Goal: Information Seeking & Learning: Find specific page/section

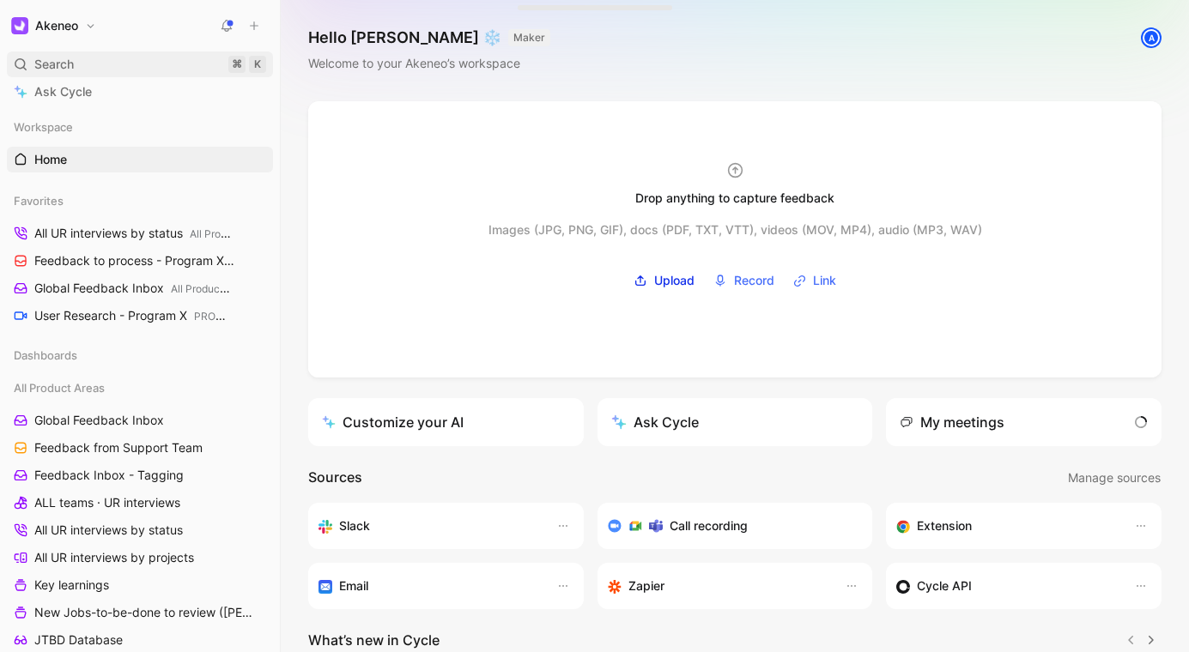
click at [111, 73] on div "Search ⌘ K" at bounding box center [140, 64] width 266 height 26
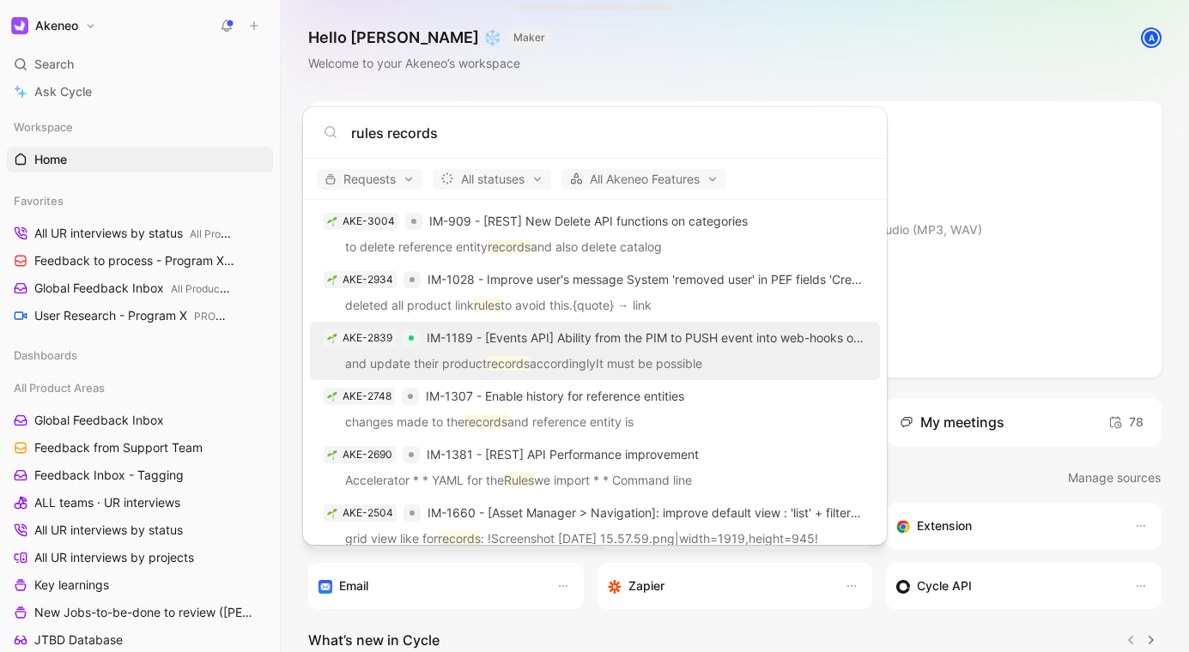
scroll to position [201, 0]
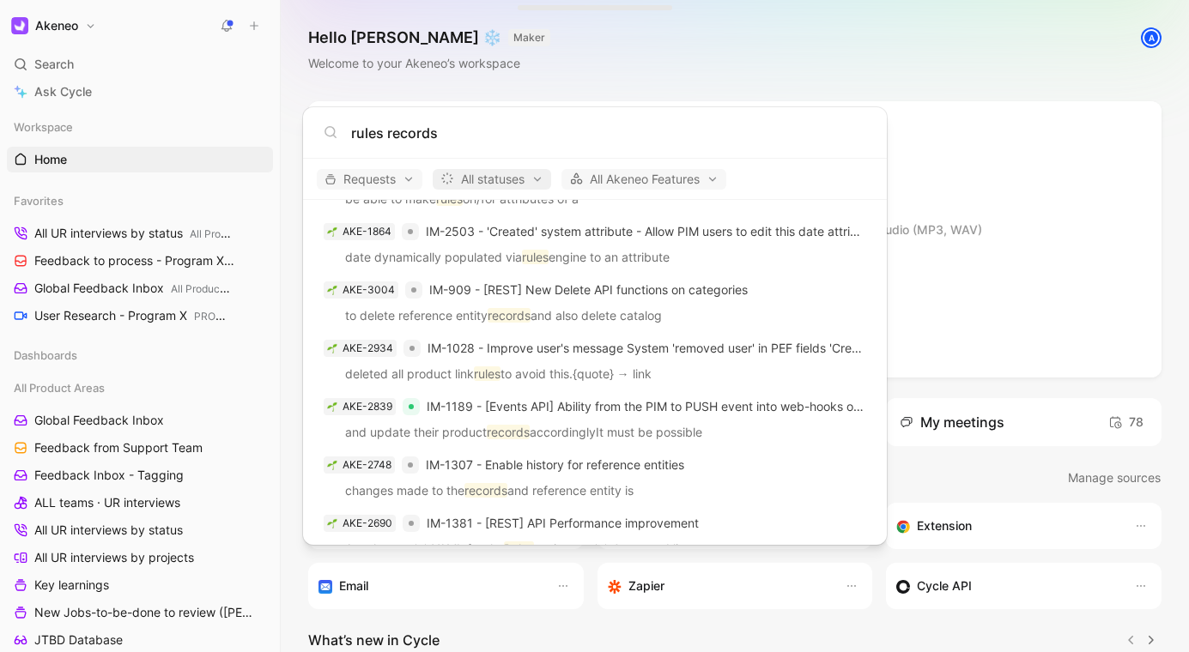
click at [500, 185] on span "All statuses" at bounding box center [491, 179] width 103 height 21
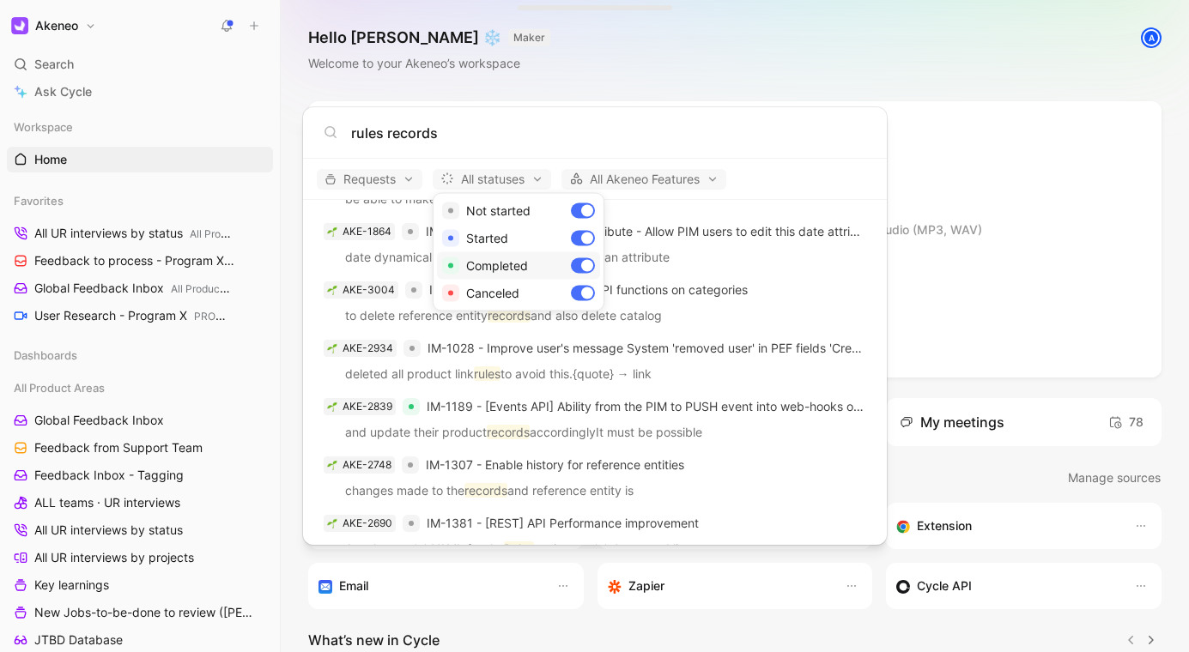
click at [521, 269] on div "Completed" at bounding box center [518, 265] width 163 height 27
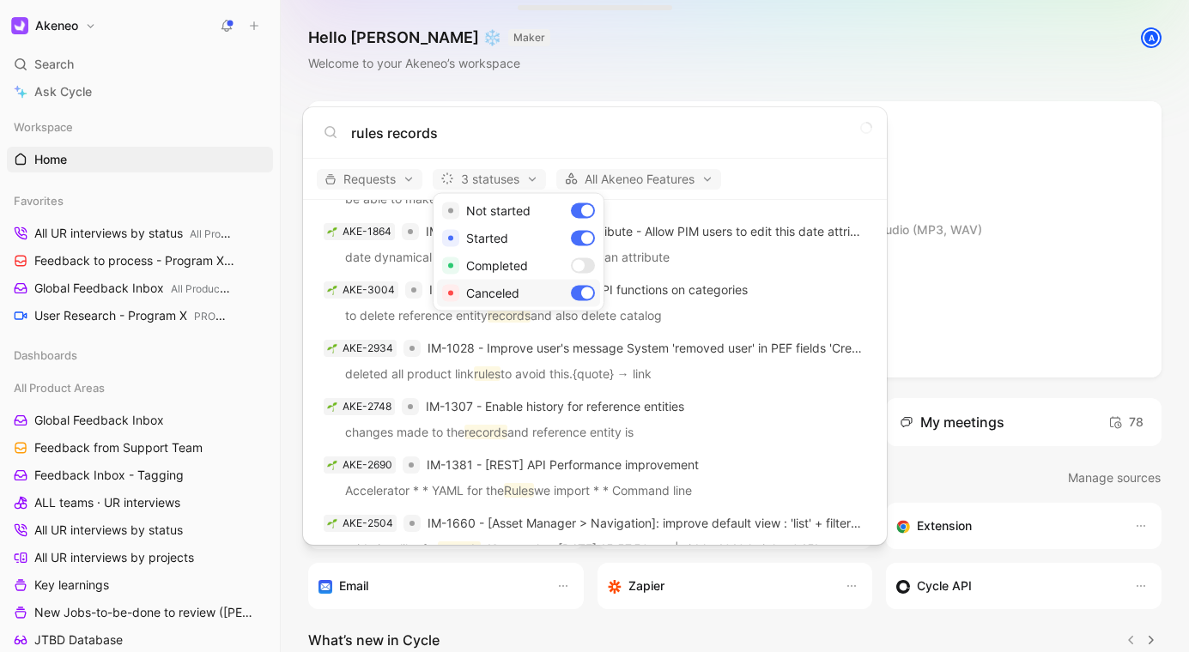
click at [522, 287] on div "Canceled" at bounding box center [518, 293] width 163 height 27
click at [522, 288] on div "Canceled" at bounding box center [518, 293] width 163 height 27
click at [686, 324] on div at bounding box center [594, 326] width 1189 height 652
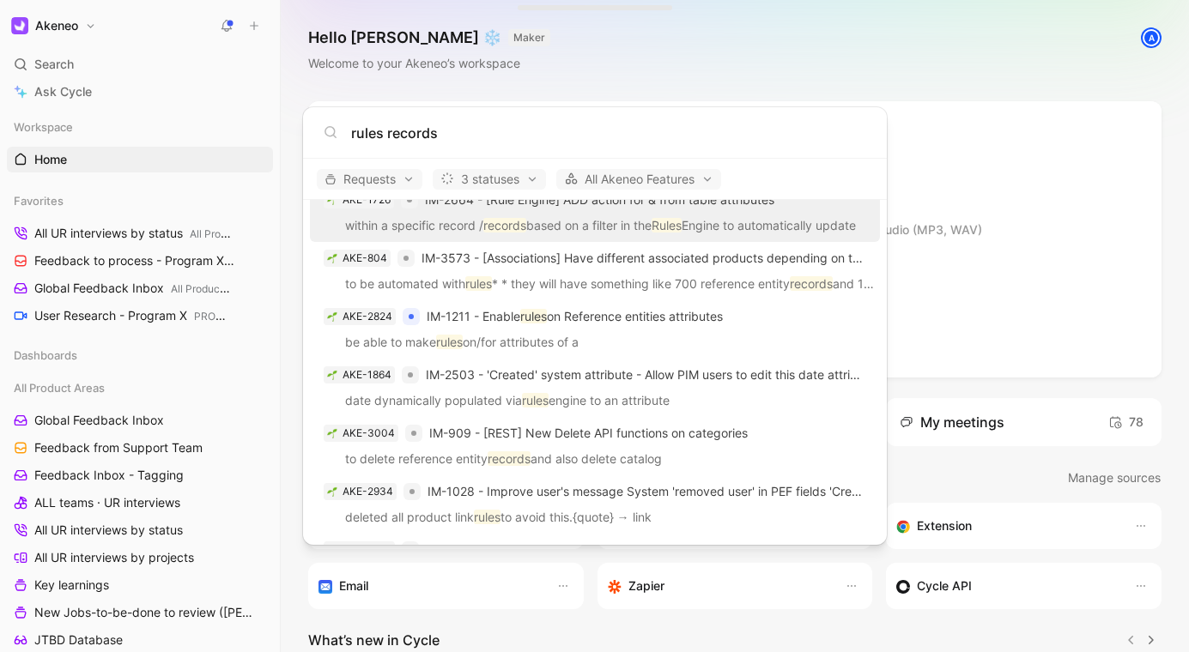
scroll to position [0, 0]
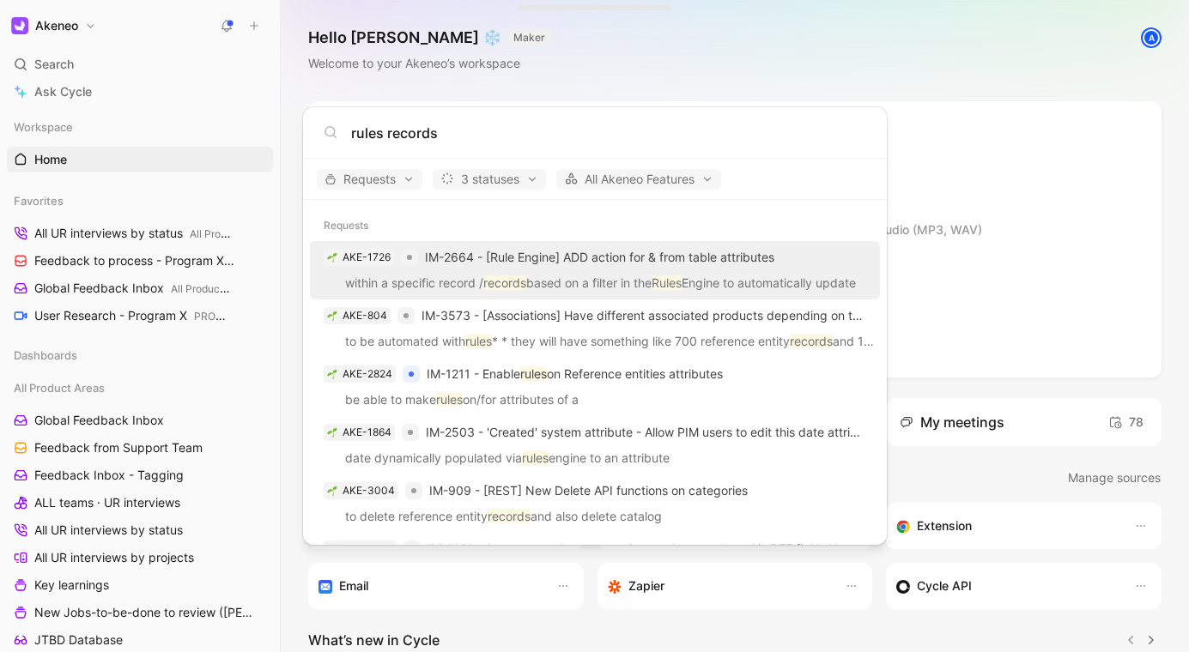
click at [516, 137] on input "rules records" at bounding box center [608, 133] width 515 height 21
click at [397, 128] on input "rules records" at bounding box center [608, 133] width 515 height 21
click at [576, 132] on input "rules reference" at bounding box center [608, 133] width 515 height 21
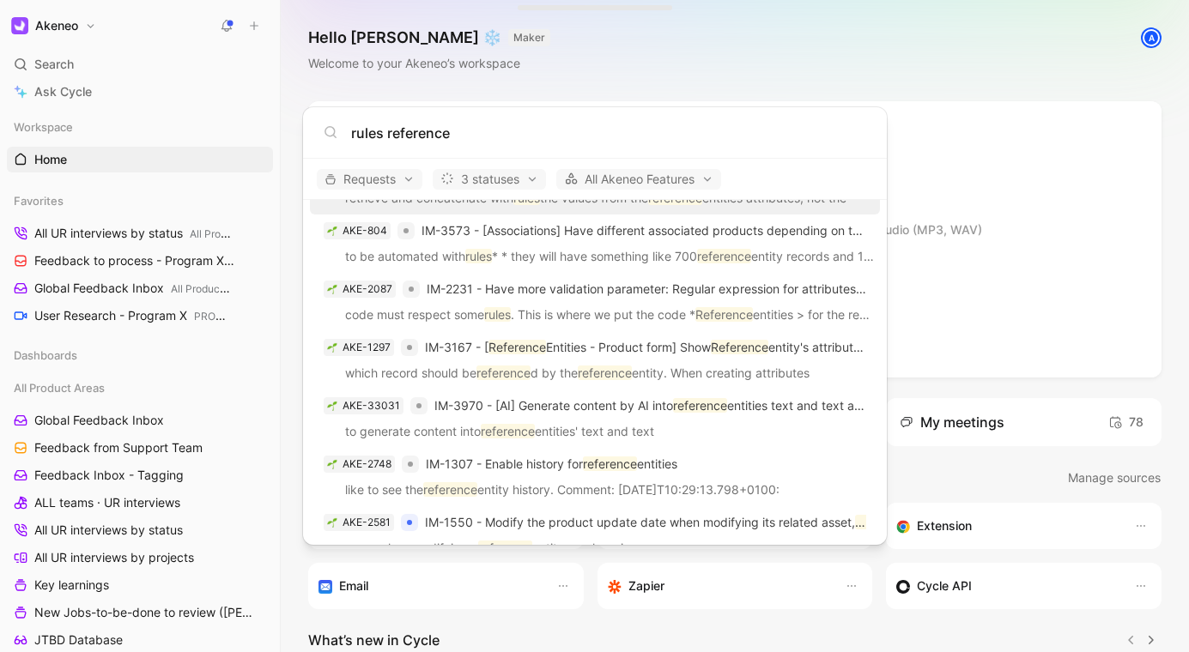
scroll to position [230, 0]
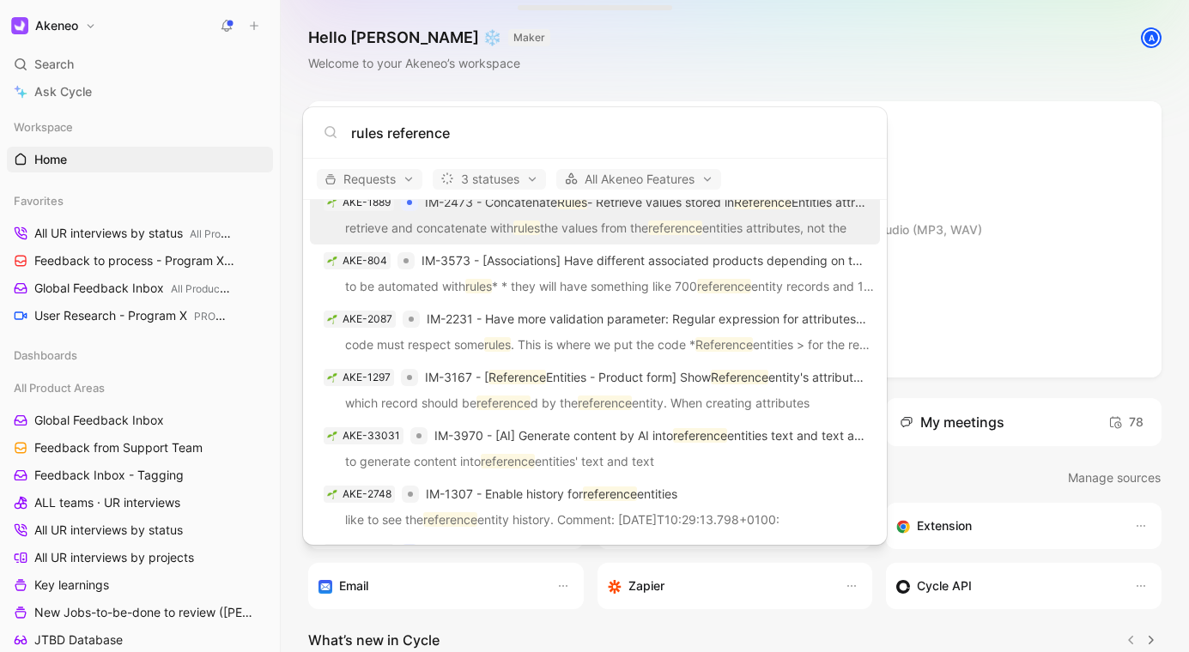
type input "rules reference"
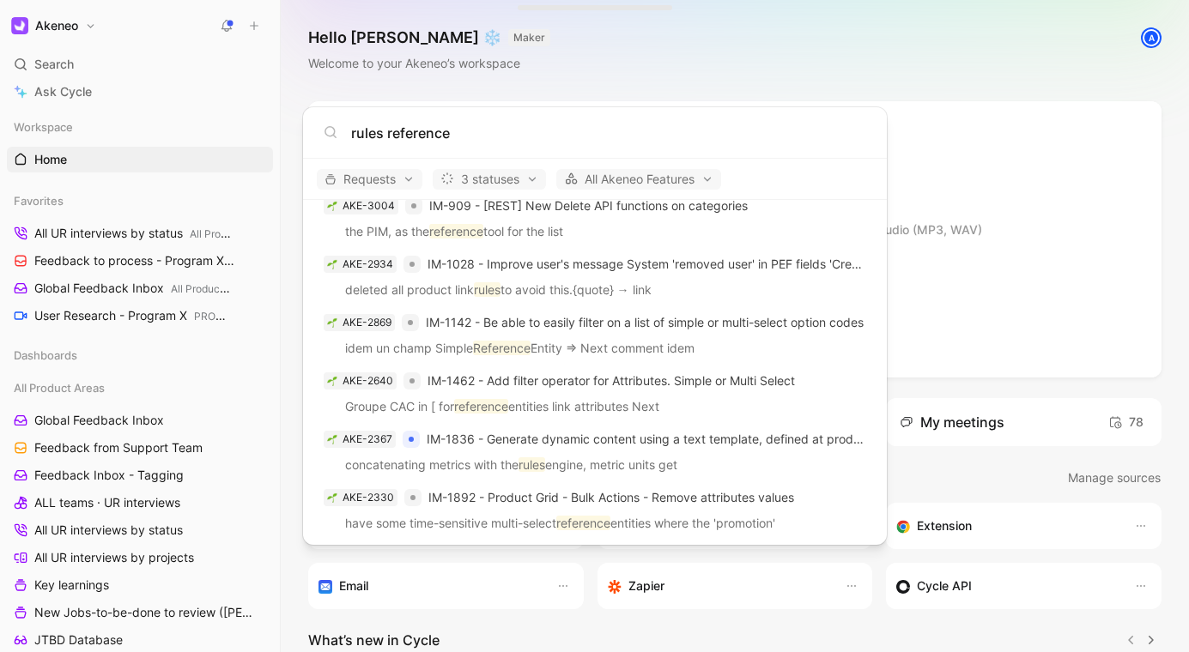
scroll to position [877, 0]
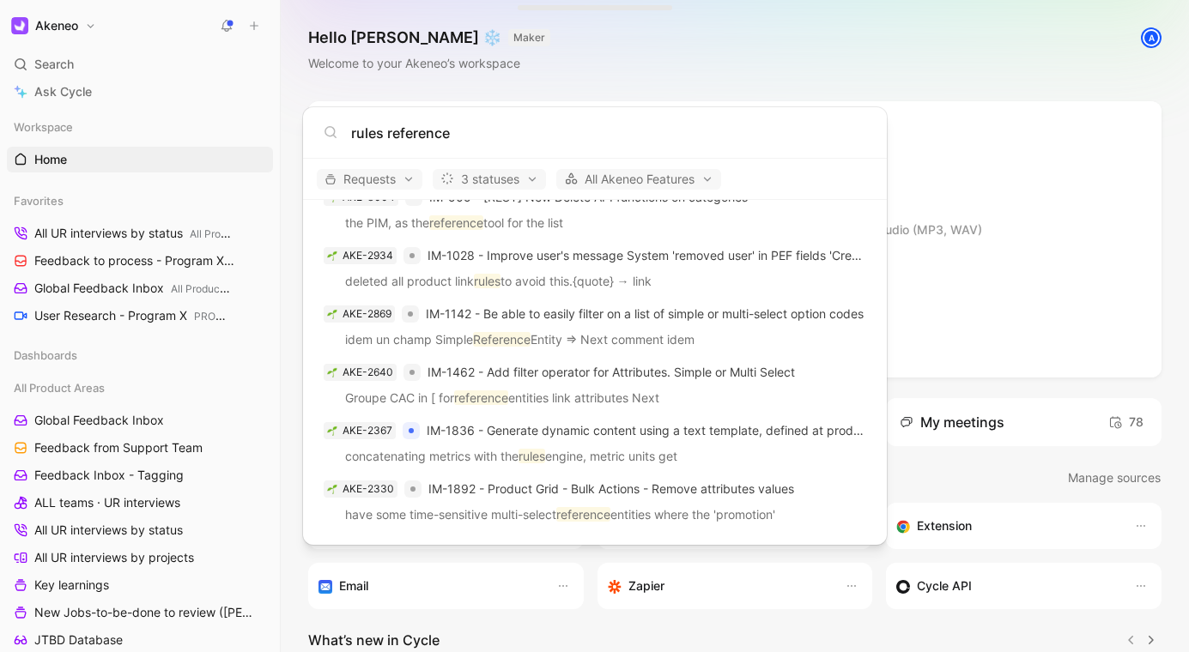
click at [1032, 212] on body "Akeneo Search ⌘ K Ask Cycle Workspace Home G then H Favorites All UR interviews…" at bounding box center [594, 326] width 1189 height 652
